Goal: Ask a question

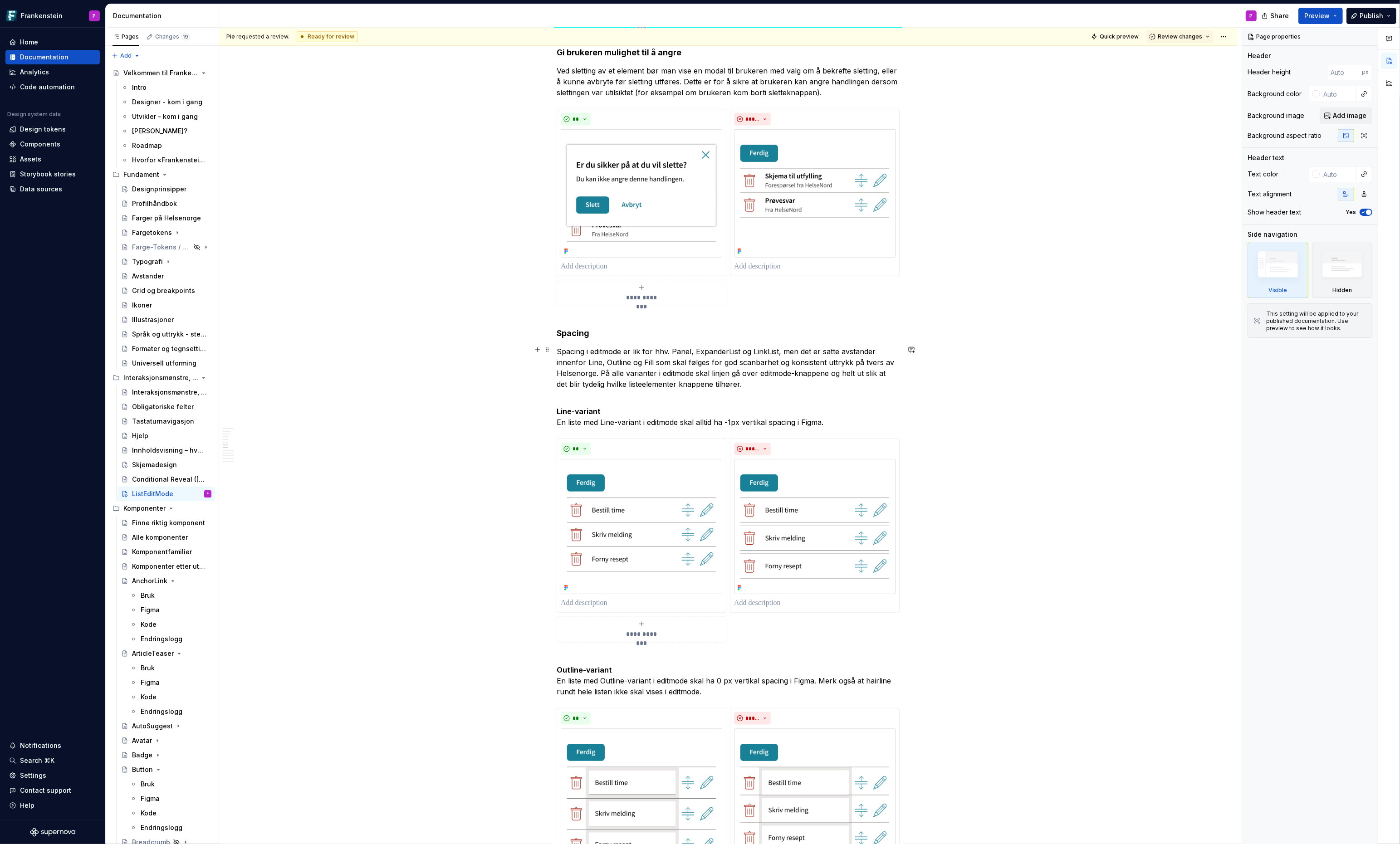
scroll to position [1367, 0]
click at [645, 434] on html "Frankenstein P Home Documentation Analytics Code automation Design system data …" at bounding box center [700, 422] width 1400 height 844
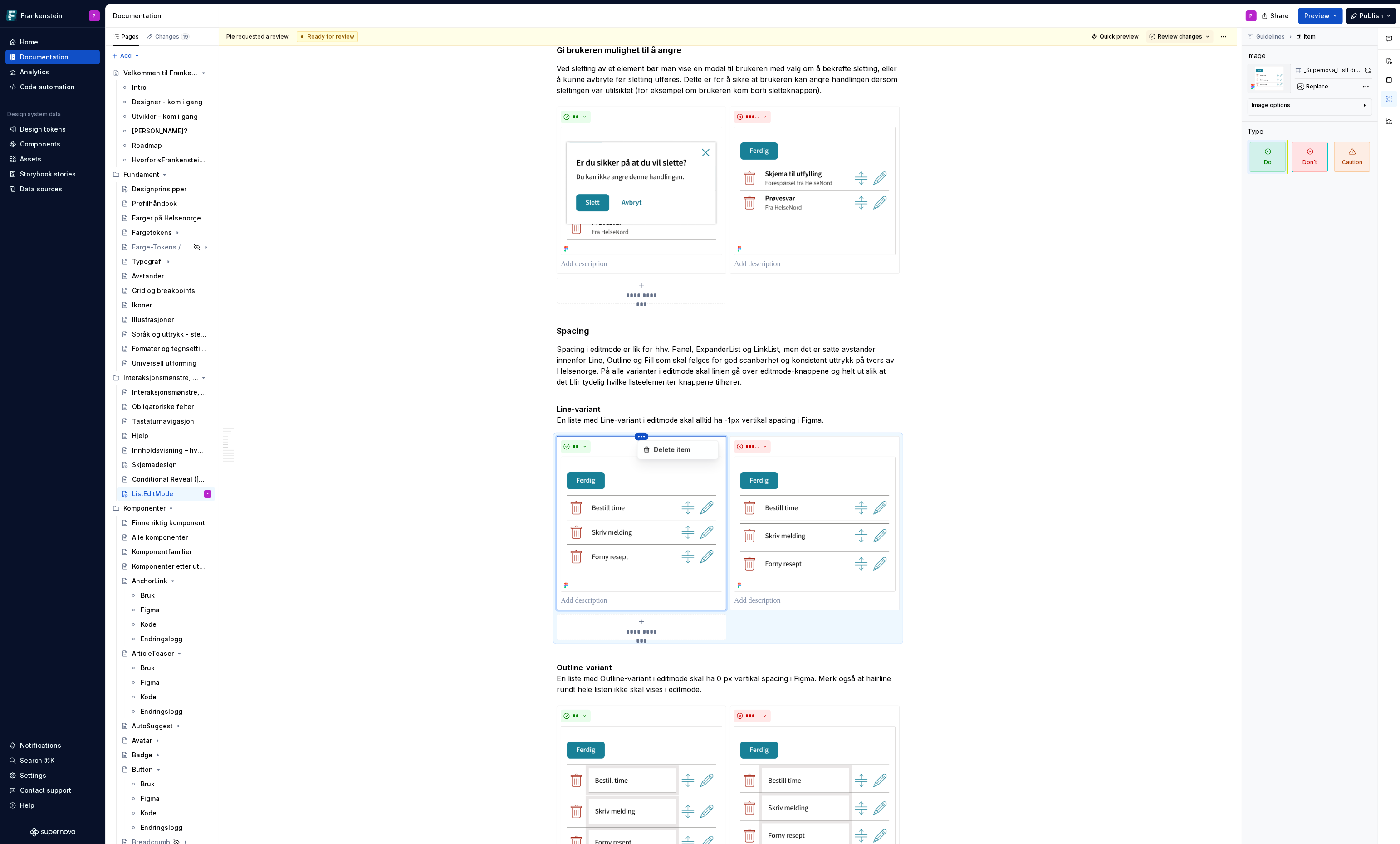
click at [1364, 70] on div "Comments Open comments No comments yet Select ‘Comment’ from the block context …" at bounding box center [1321, 435] width 158 height 817
click at [1366, 70] on button "button" at bounding box center [1368, 71] width 9 height 13
click at [40, 189] on div "Data sources" at bounding box center [41, 189] width 42 height 9
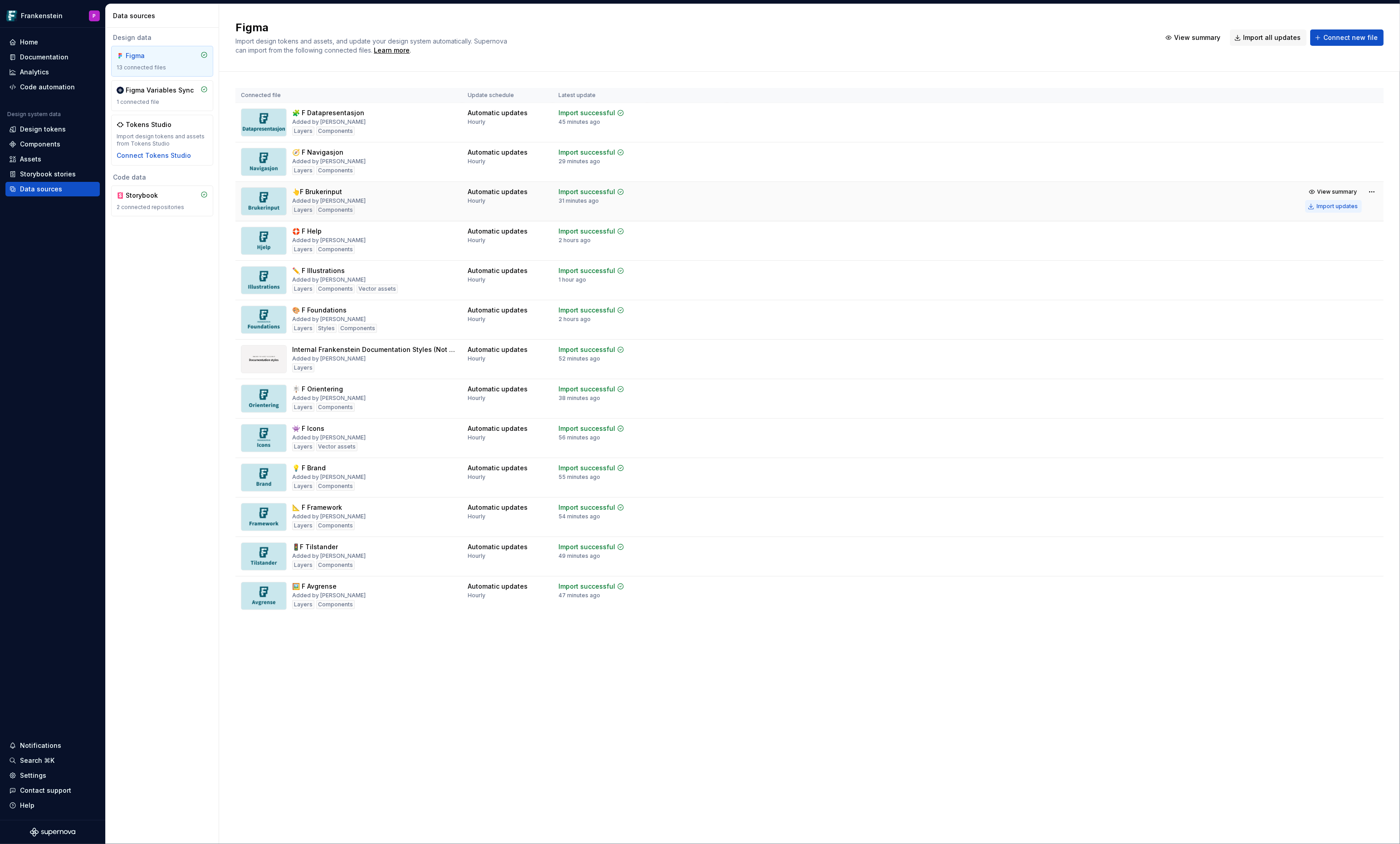
click at [1324, 206] on div "Import updates" at bounding box center [1337, 206] width 41 height 7
click at [52, 57] on div "Documentation" at bounding box center [44, 57] width 49 height 9
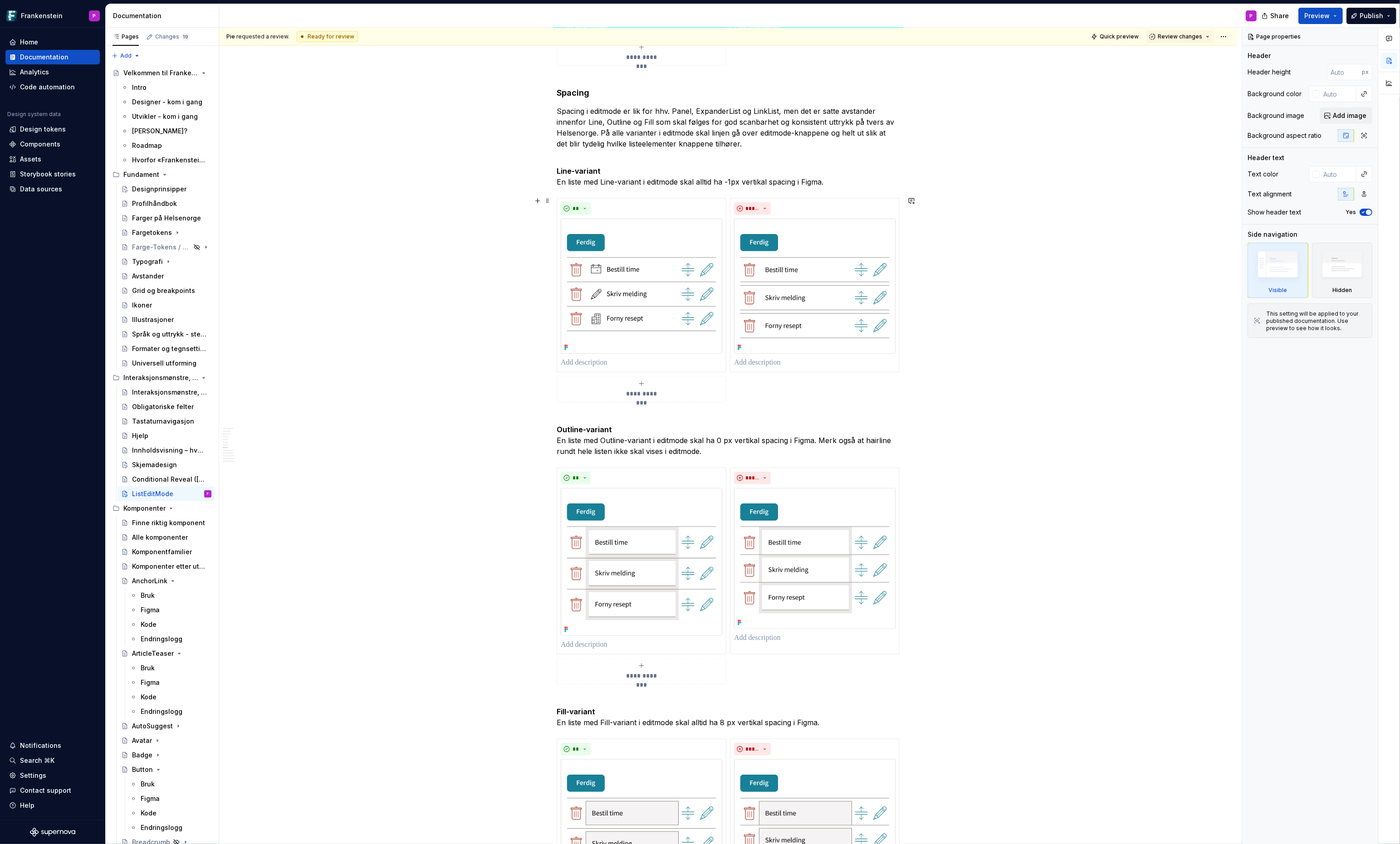
scroll to position [1609, 0]
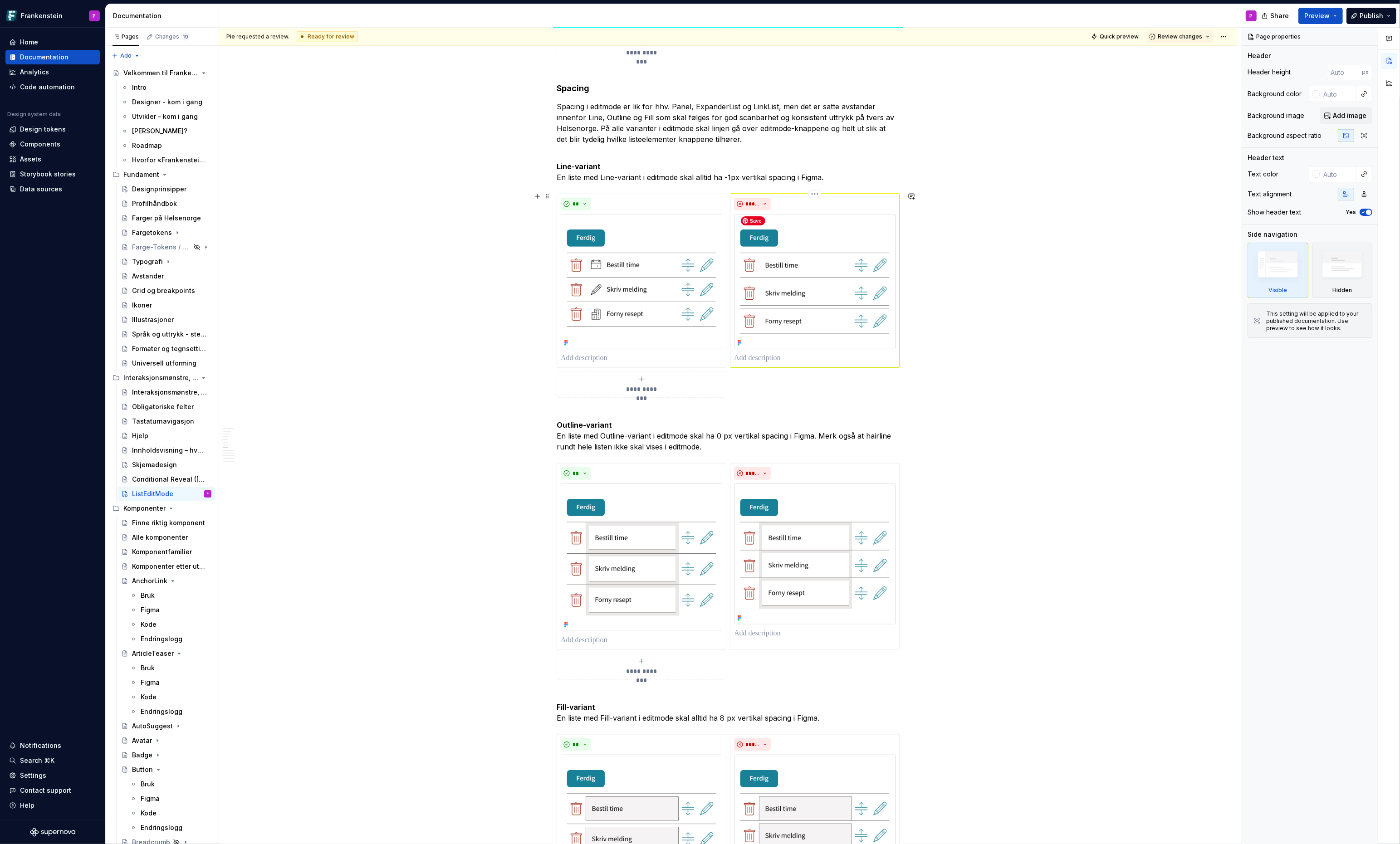
click at [817, 223] on img at bounding box center [814, 282] width 161 height 136
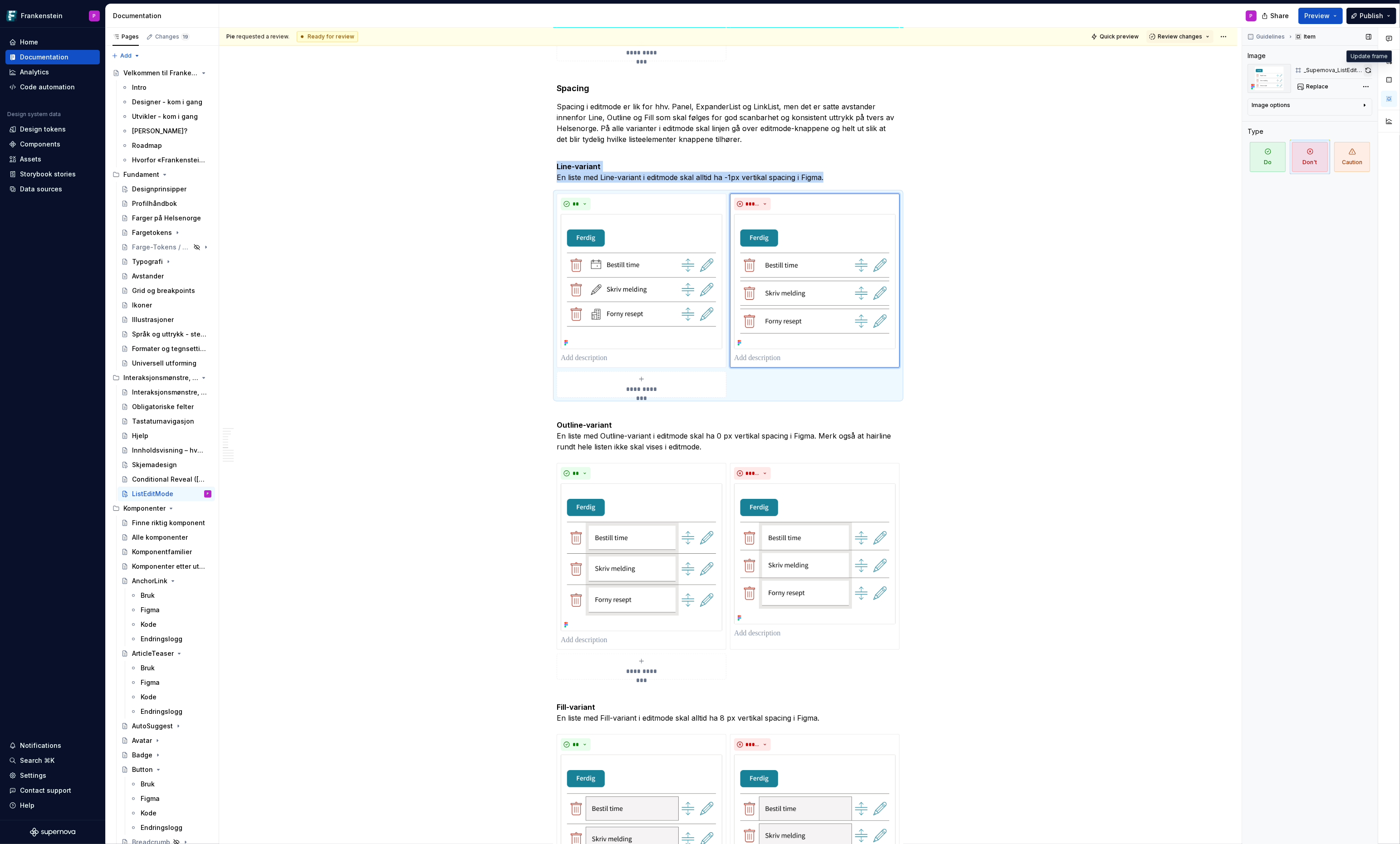
click at [1367, 70] on button "button" at bounding box center [1367, 71] width 8 height 13
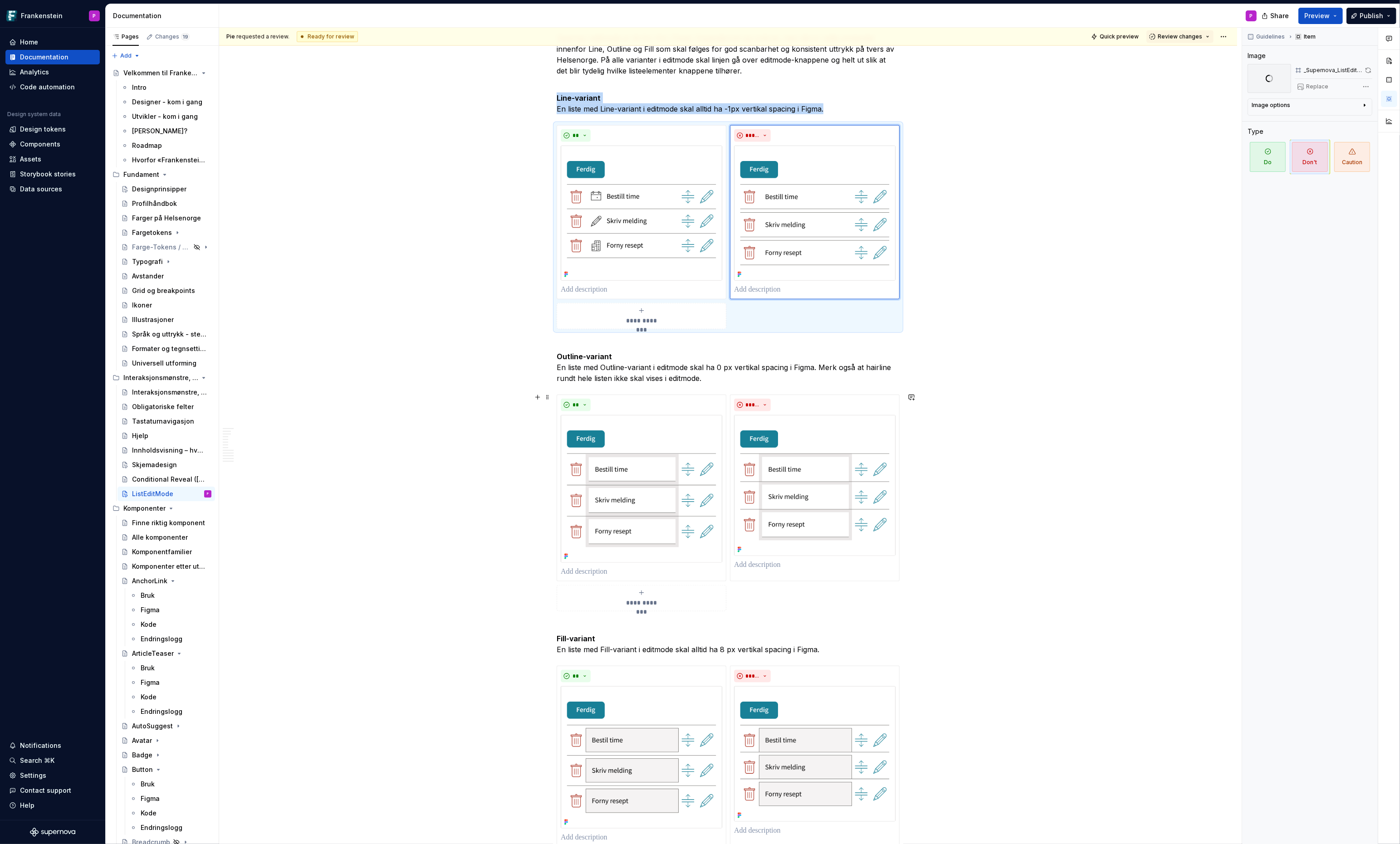
scroll to position [1679, 0]
click at [836, 457] on img at bounding box center [814, 485] width 161 height 141
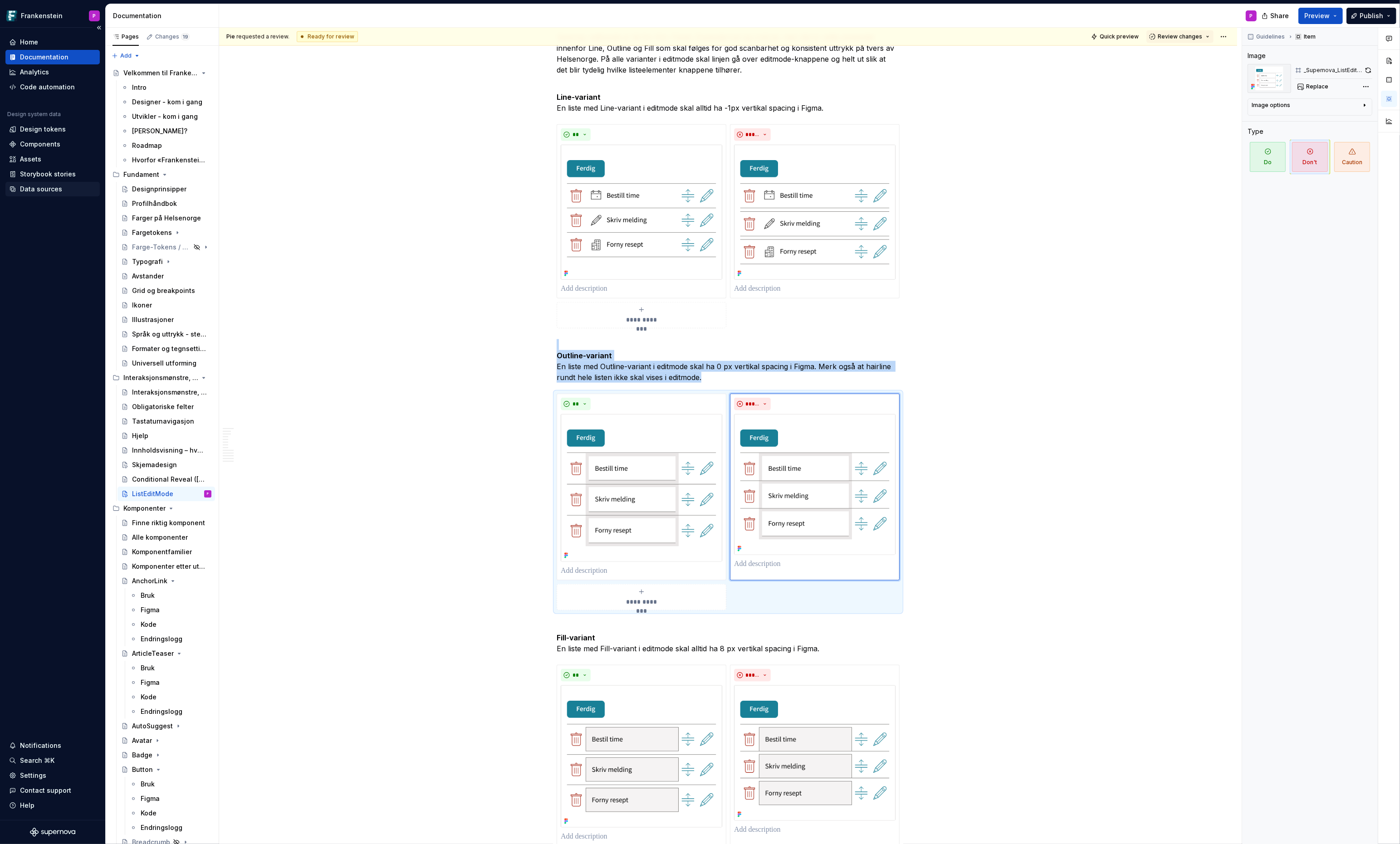
click at [44, 186] on div "Data sources" at bounding box center [41, 189] width 42 height 9
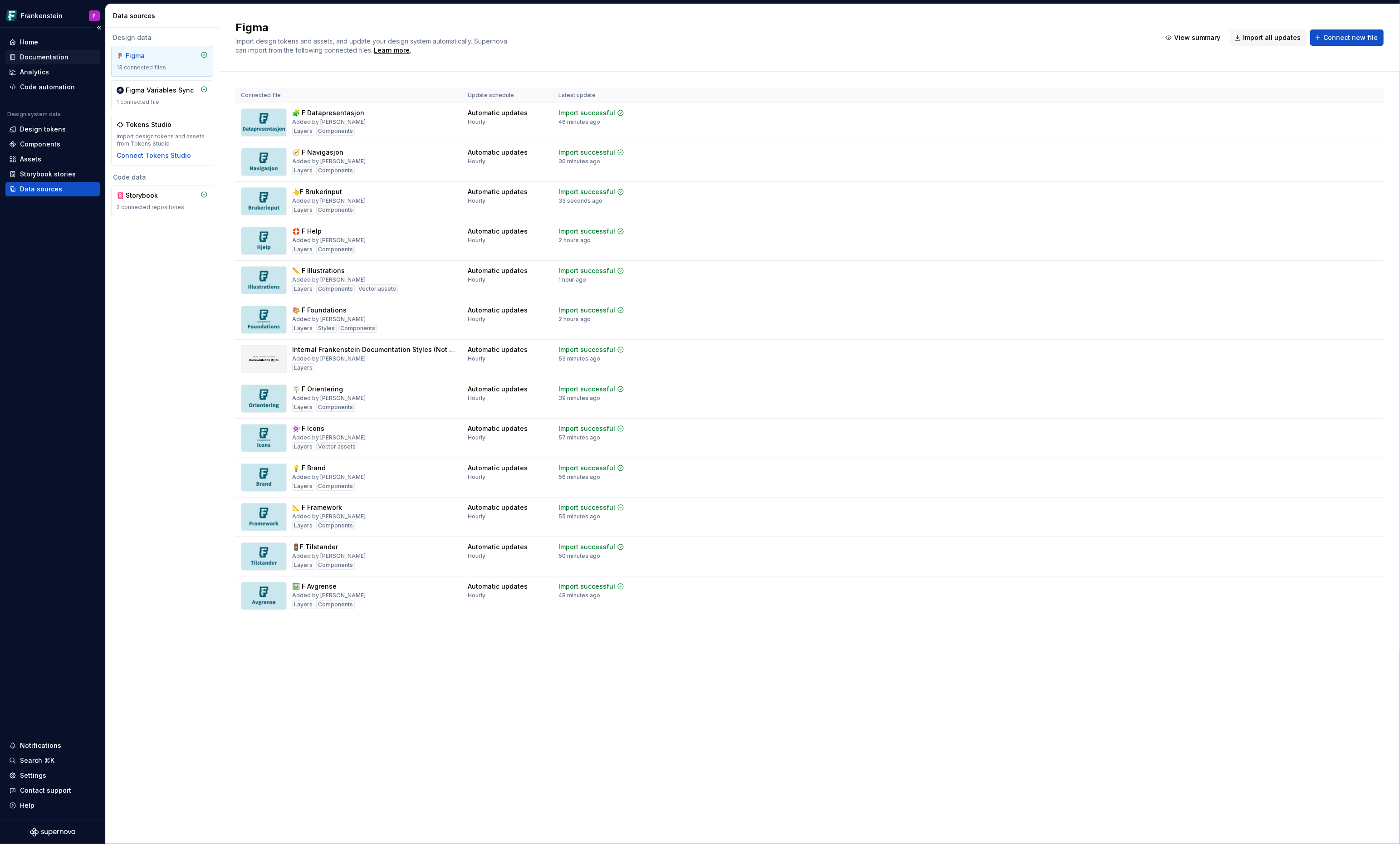
click at [37, 58] on div "Documentation" at bounding box center [44, 57] width 49 height 9
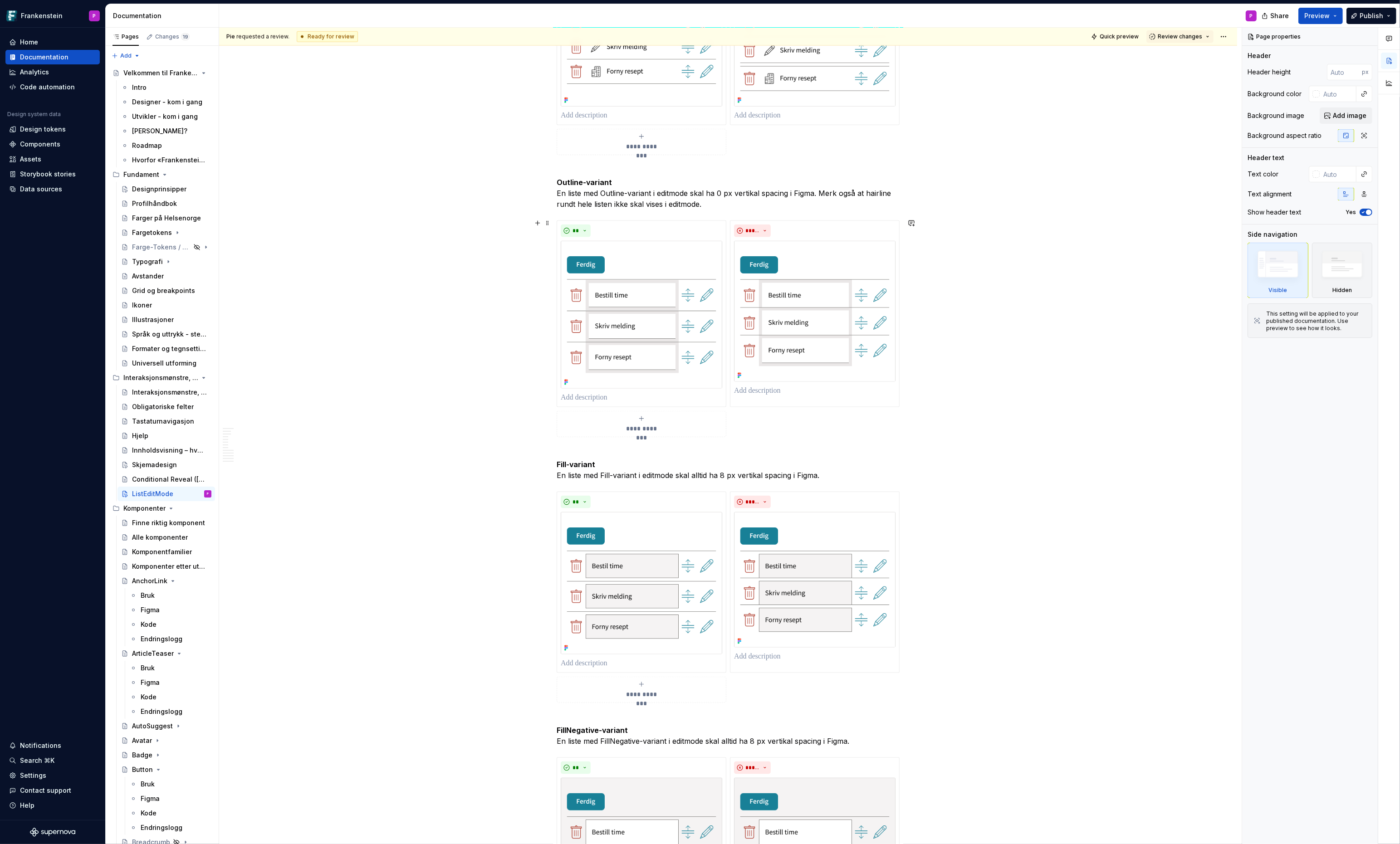
scroll to position [1853, 0]
click at [644, 216] on html "Frankenstein P Home Documentation Analytics Code automation Design system data …" at bounding box center [700, 422] width 1400 height 844
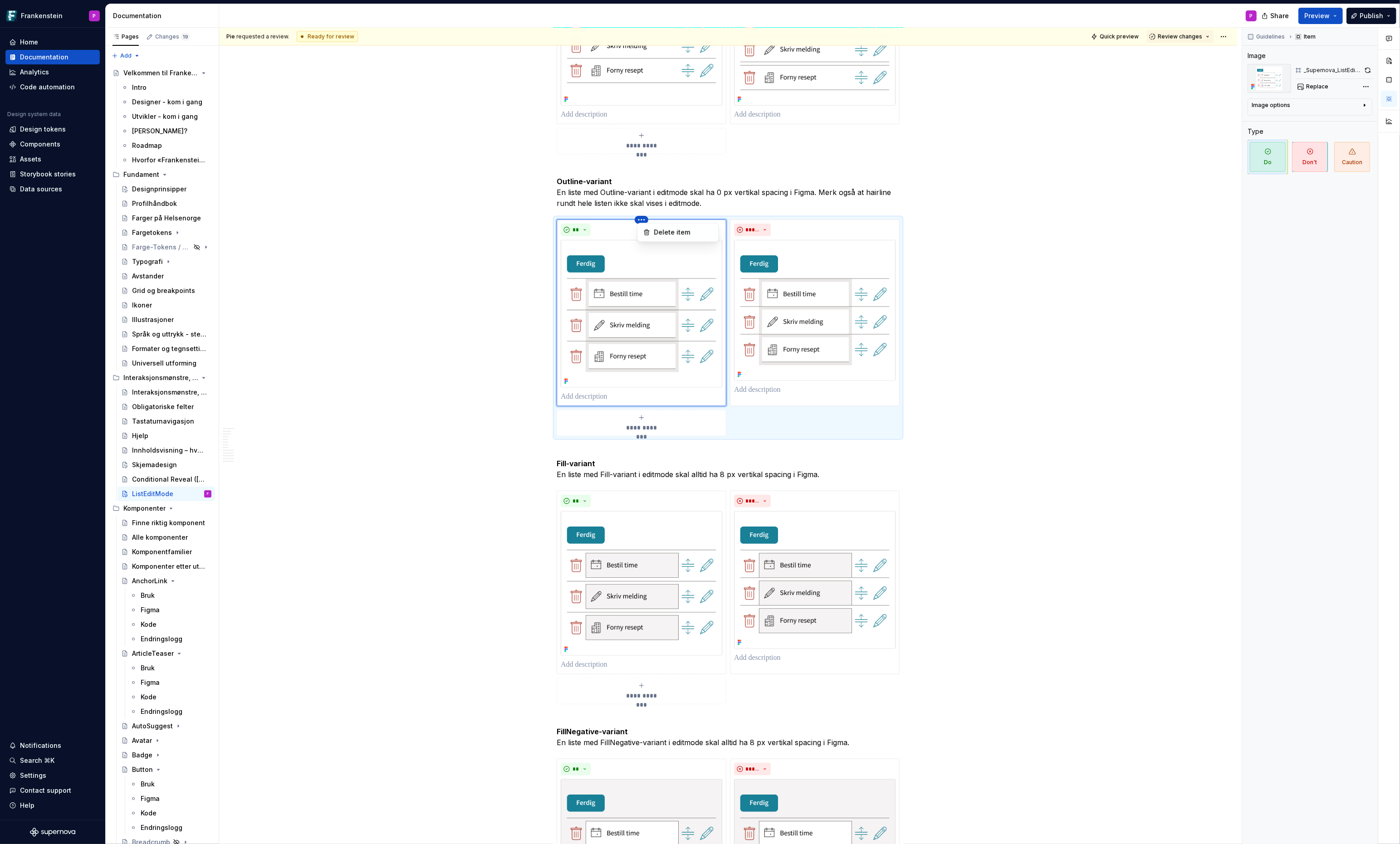
click at [1366, 67] on div "Comments Open comments No comments yet Select ‘Comment’ from the block context …" at bounding box center [1321, 435] width 158 height 817
click at [815, 216] on html "Frankenstein P Home Documentation Analytics Code automation Design system data …" at bounding box center [700, 422] width 1400 height 844
click at [1020, 290] on html "Frankenstein P Home Documentation Analytics Code automation Design system data …" at bounding box center [700, 422] width 1400 height 844
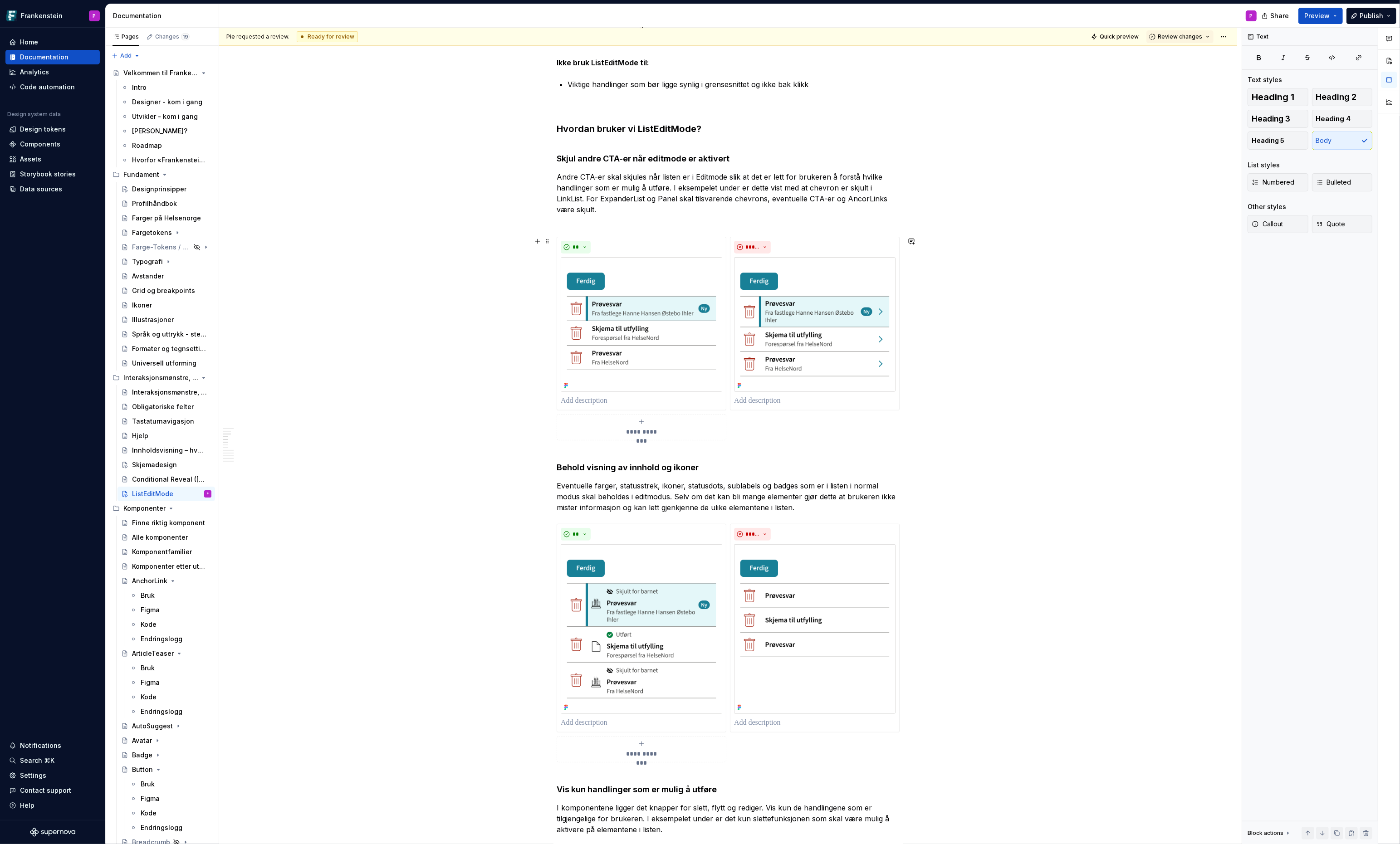
scroll to position [0, 0]
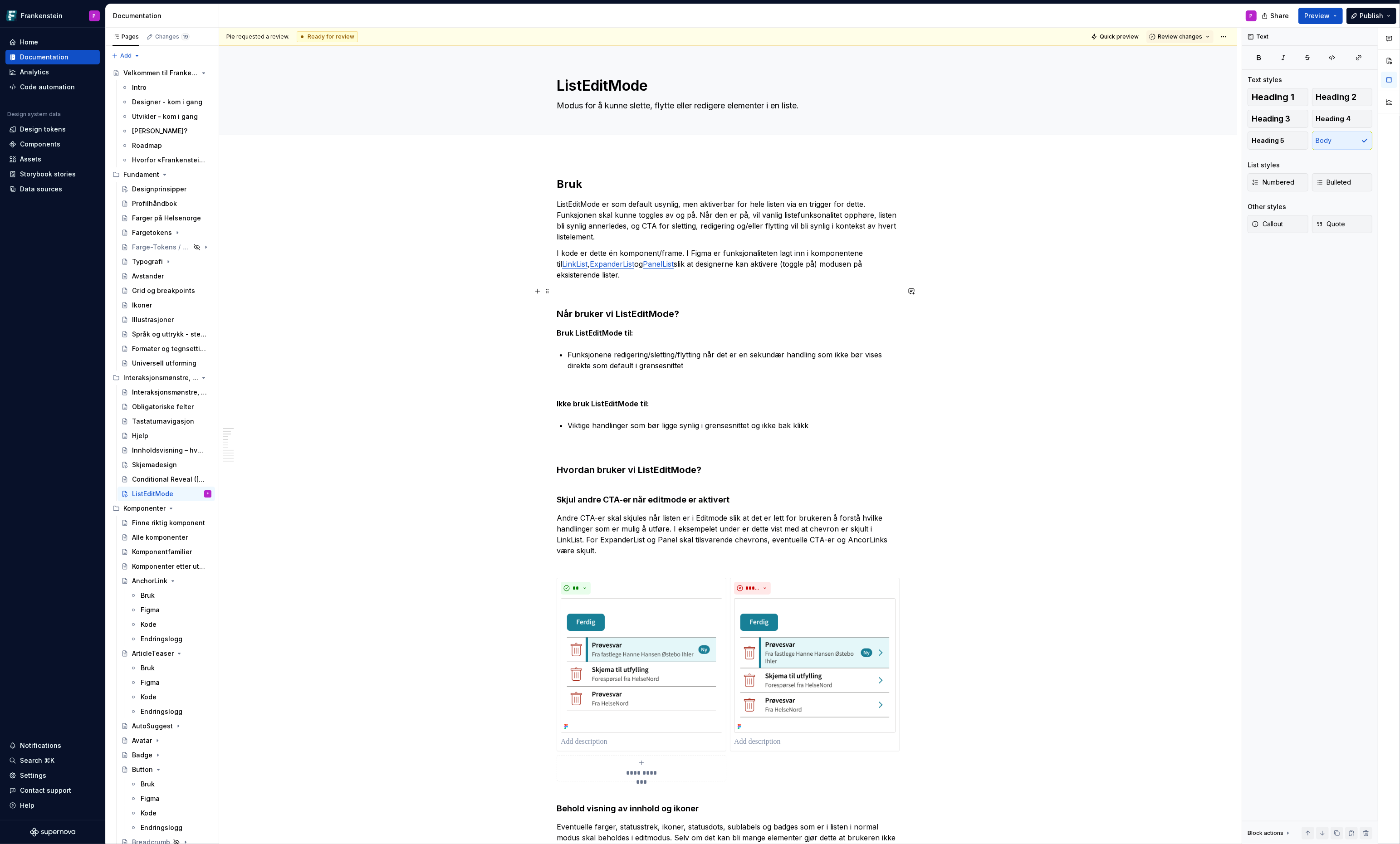
type textarea "*"
